Goal: Information Seeking & Learning: Find specific fact

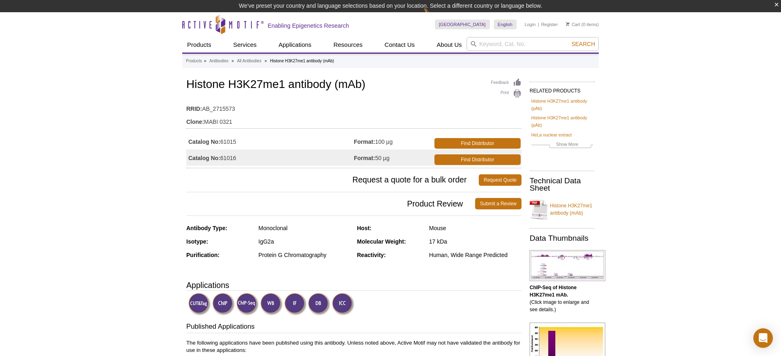
drag, startPoint x: 376, startPoint y: 158, endPoint x: 388, endPoint y: 158, distance: 12.2
click at [388, 158] on td "Format: 50 µg" at bounding box center [393, 157] width 79 height 16
click at [398, 158] on td "Format: 50 µg" at bounding box center [393, 157] width 79 height 16
click at [357, 118] on td "Clone: MABI 0321" at bounding box center [353, 119] width 335 height 13
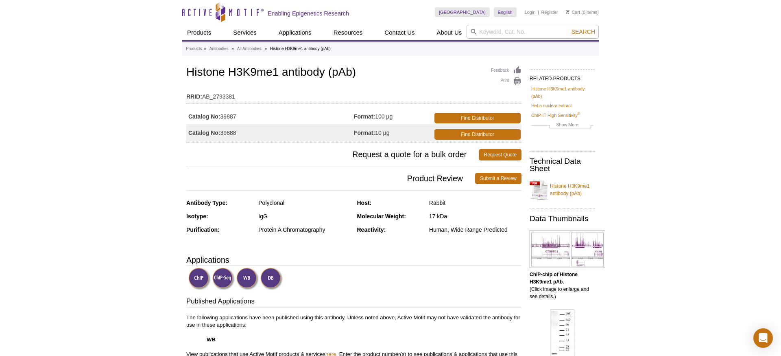
click at [232, 134] on td "Catalog No: 39888" at bounding box center [270, 132] width 168 height 16
copy td "39888"
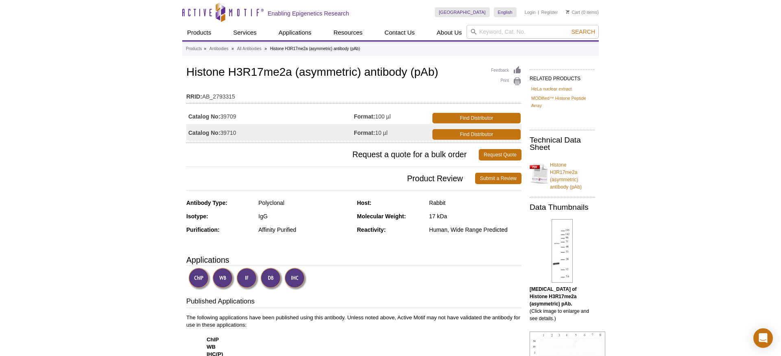
click at [225, 134] on td "Catalog No: 39710" at bounding box center [270, 132] width 168 height 16
copy td "39710"
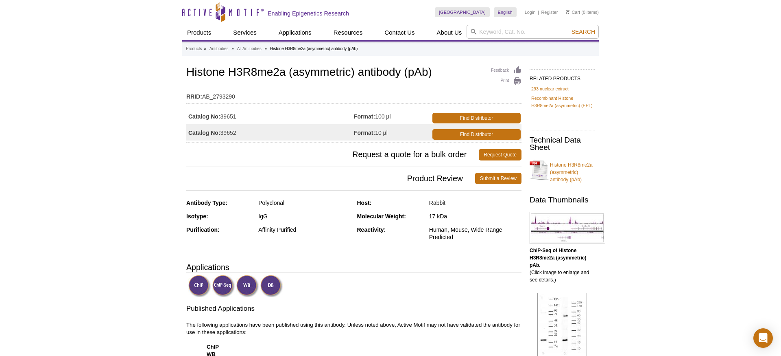
click at [232, 133] on td "Catalog No: 39652" at bounding box center [270, 132] width 168 height 16
copy td "39652"
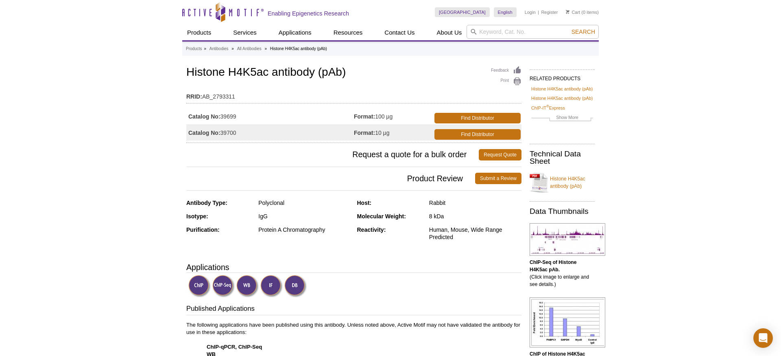
click at [232, 133] on td "Catalog No: 39700" at bounding box center [270, 132] width 168 height 16
copy td "39700"
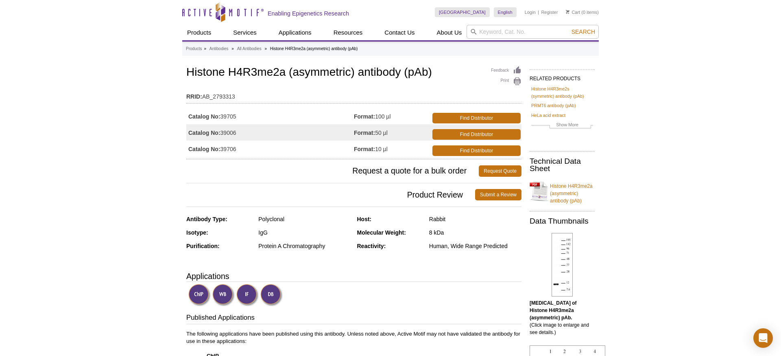
click at [233, 147] on td "Catalog No: 39706" at bounding box center [270, 148] width 168 height 16
copy td "39706"
click at [229, 134] on td "Catalog No: 61188" at bounding box center [270, 132] width 168 height 16
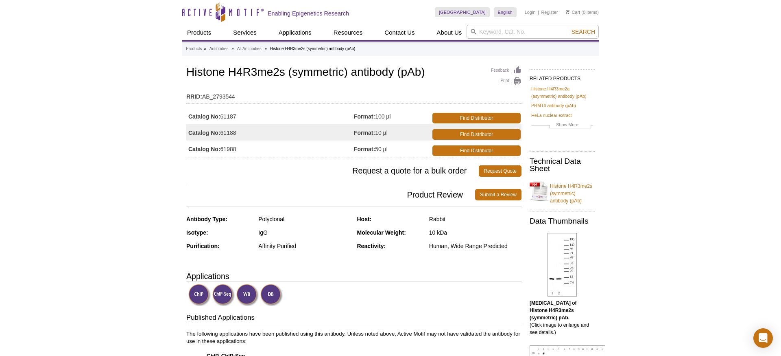
copy td "61188"
